Goal: Transaction & Acquisition: Purchase product/service

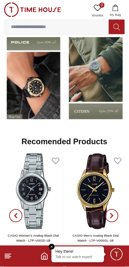
scroll to position [621, 0]
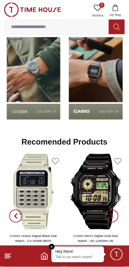
click at [99, 89] on img at bounding box center [96, 77] width 59 height 93
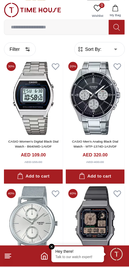
scroll to position [1161, 0]
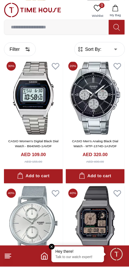
click at [8, 255] on icon at bounding box center [8, 256] width 8 height 8
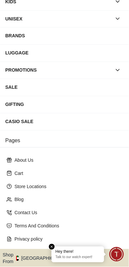
scroll to position [87, 0]
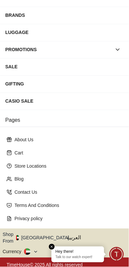
click at [72, 236] on icon "button" at bounding box center [73, 238] width 2 height 5
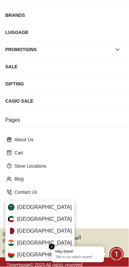
click at [49, 207] on div "Saudi Arabia" at bounding box center [40, 207] width 70 height 12
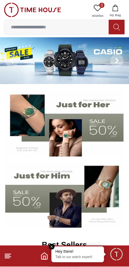
click at [86, 63] on img at bounding box center [65, 60] width 130 height 47
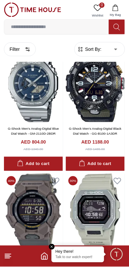
scroll to position [975, 0]
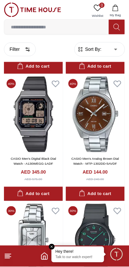
scroll to position [1840, 0]
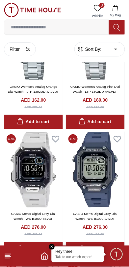
scroll to position [3307, 0]
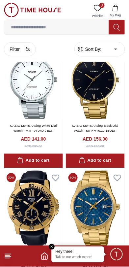
scroll to position [4954, 0]
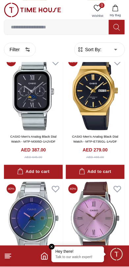
scroll to position [5293, 0]
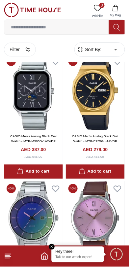
click at [18, 115] on img at bounding box center [33, 92] width 59 height 76
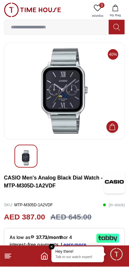
click at [94, 115] on img at bounding box center [65, 91] width 110 height 86
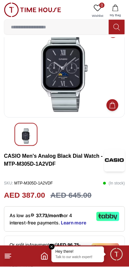
scroll to position [22, 0]
click at [10, 257] on icon at bounding box center [8, 256] width 8 height 8
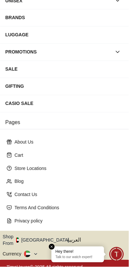
scroll to position [87, 0]
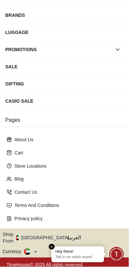
click at [72, 237] on icon "button" at bounding box center [73, 238] width 2 height 5
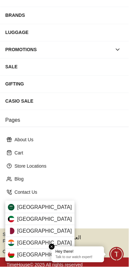
click at [48, 210] on div "Saudi Arabia" at bounding box center [40, 207] width 70 height 12
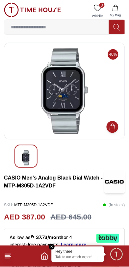
scroll to position [28, 0]
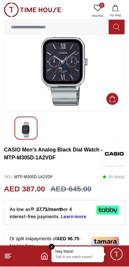
click at [7, 258] on line at bounding box center [7, 258] width 5 height 0
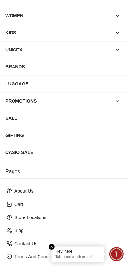
scroll to position [87, 0]
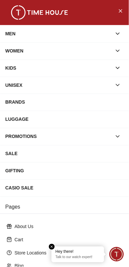
click at [122, 9] on icon "Close Menu" at bounding box center [120, 11] width 5 height 8
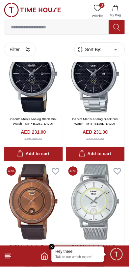
scroll to position [857, 0]
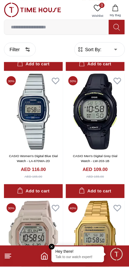
scroll to position [2503, 0]
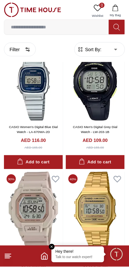
click at [52, 165] on button "Add to cart" at bounding box center [33, 162] width 59 height 14
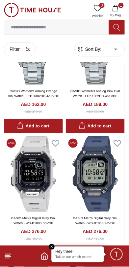
scroll to position [3323, 0]
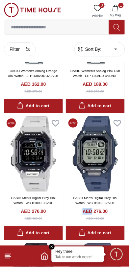
click at [62, 223] on div "CASIO Men's Digital Grey Dial Watch - WS-B1000-8BVDF AED 276.00 AED 460.00" at bounding box center [33, 207] width 59 height 32
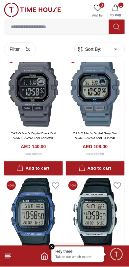
scroll to position [3712, 0]
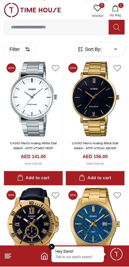
scroll to position [4934, 0]
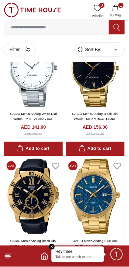
scroll to position [5051, 0]
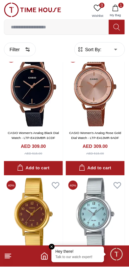
scroll to position [6060, 0]
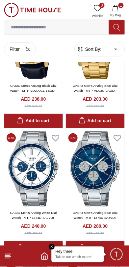
scroll to position [5109, 0]
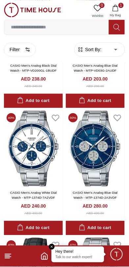
scroll to position [4972, 0]
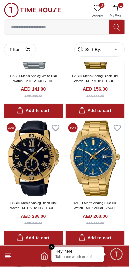
scroll to position [3712, 0]
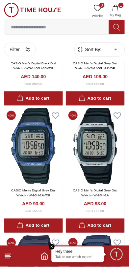
scroll to position [2477, 0]
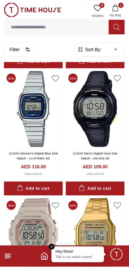
scroll to position [1226, 0]
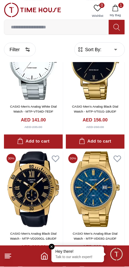
scroll to position [4926, 0]
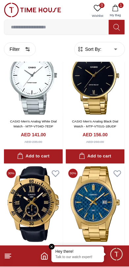
scroll to position [3689, 0]
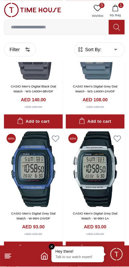
scroll to position [2443, 0]
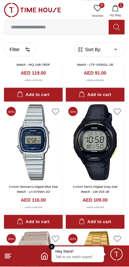
scroll to position [1194, 0]
